Goal: Task Accomplishment & Management: Use online tool/utility

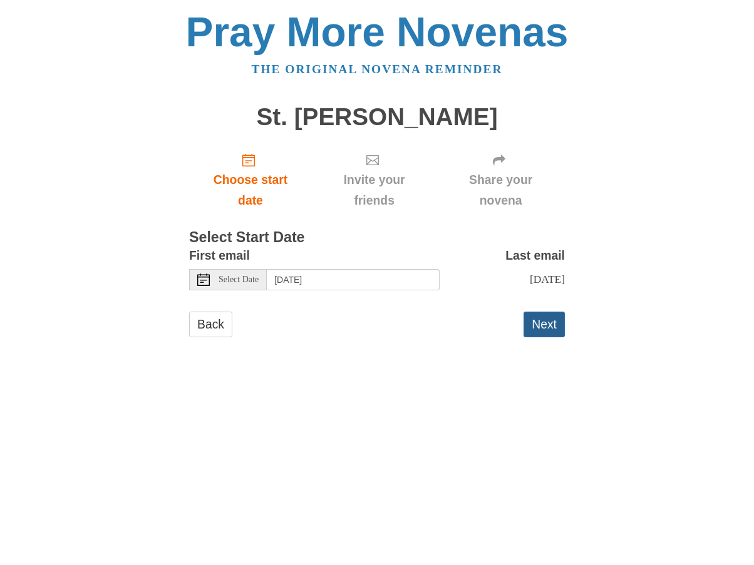
click at [547, 333] on button "Next" at bounding box center [543, 325] width 41 height 26
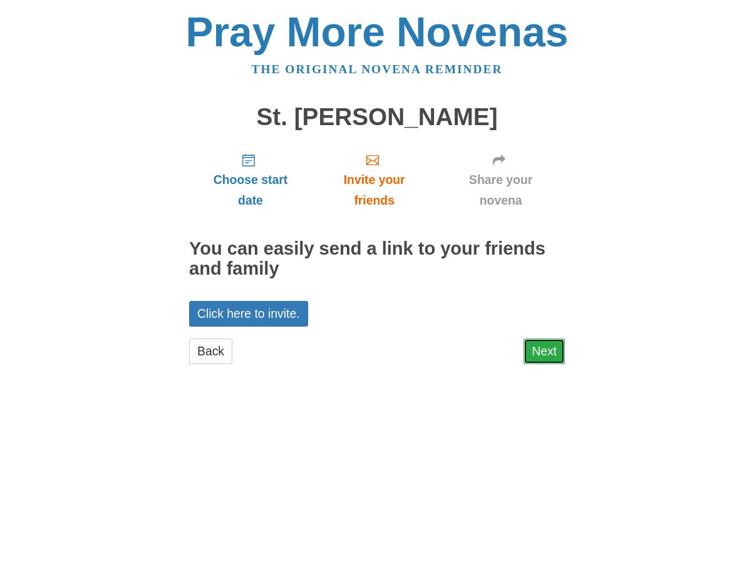
click at [549, 356] on link "Next" at bounding box center [543, 352] width 41 height 26
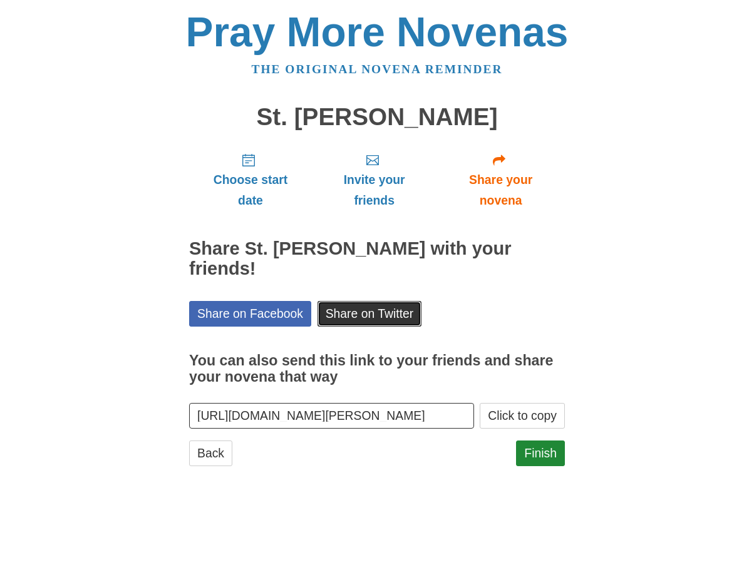
click at [366, 301] on link "Share on Twitter" at bounding box center [369, 314] width 105 height 26
click at [346, 301] on link "Share on Twitter" at bounding box center [369, 314] width 105 height 26
drag, startPoint x: 535, startPoint y: 427, endPoint x: 530, endPoint y: 420, distance: 9.4
click at [535, 441] on link "Finish" at bounding box center [540, 454] width 49 height 26
